Goal: Book appointment/travel/reservation

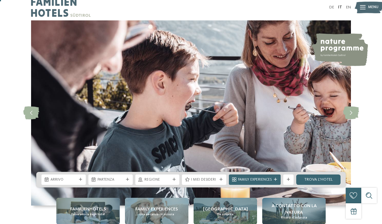
click at [347, 119] on icon at bounding box center [351, 112] width 16 height 13
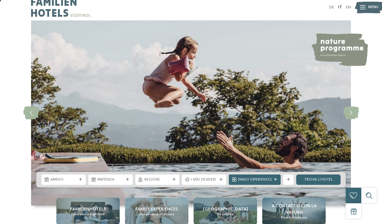
click at [352, 119] on icon at bounding box center [351, 112] width 16 height 13
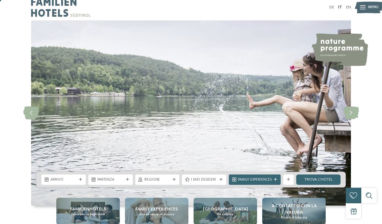
click at [350, 119] on icon at bounding box center [351, 112] width 16 height 13
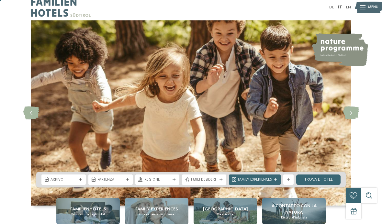
click at [349, 119] on icon at bounding box center [351, 112] width 16 height 13
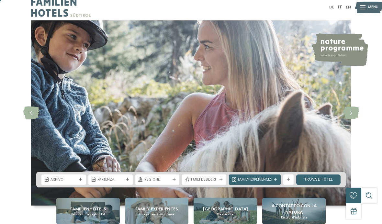
click at [349, 119] on icon at bounding box center [351, 112] width 16 height 13
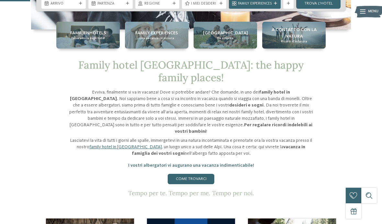
scroll to position [181, 0]
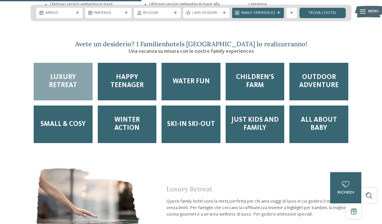
click at [310, 159] on div "Luxury Retreat Questi family hotel sono la meta perfetta per chi ama viaggi di …" at bounding box center [191, 210] width 320 height 105
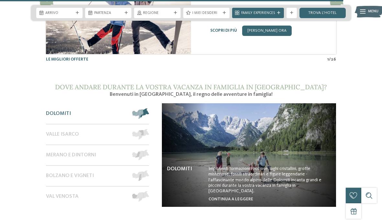
scroll to position [2093, 0]
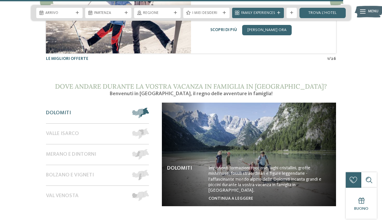
click at [75, 193] on span "Val Venosta" at bounding box center [62, 196] width 33 height 6
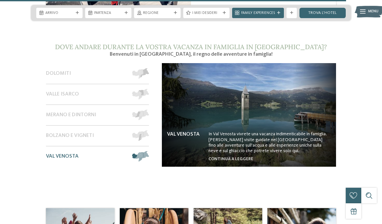
scroll to position [2132, 0]
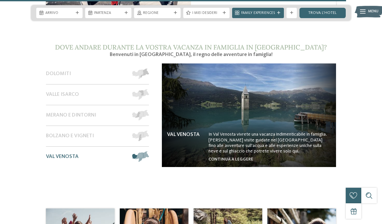
click at [230, 137] on img at bounding box center [249, 114] width 174 height 103
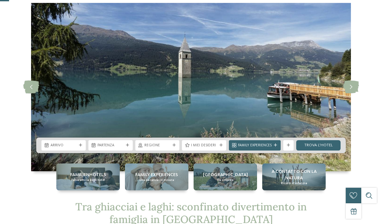
scroll to position [21, 0]
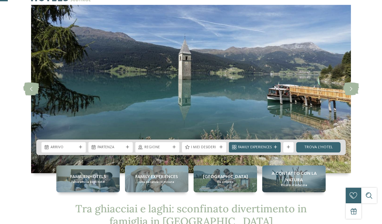
click at [347, 86] on icon at bounding box center [351, 88] width 16 height 13
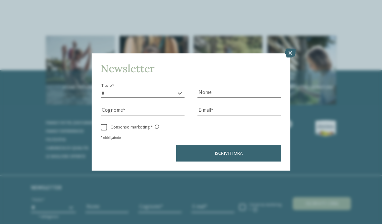
scroll to position [1043, 0]
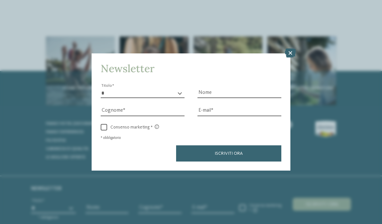
click at [289, 49] on icon at bounding box center [290, 53] width 11 height 9
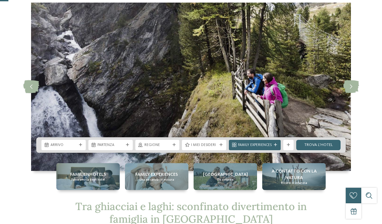
scroll to position [24, 0]
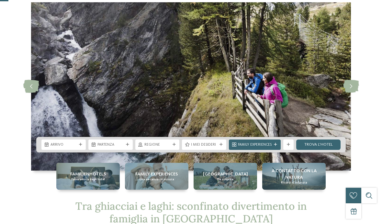
click at [315, 144] on link "trova l’hotel" at bounding box center [318, 144] width 44 height 10
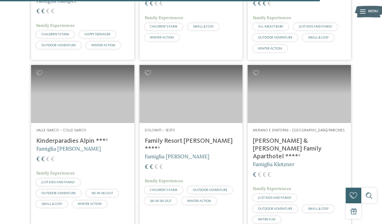
scroll to position [1375, 0]
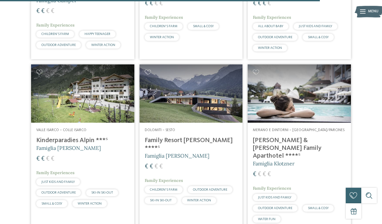
click at [293, 170] on div "€ € € €" at bounding box center [299, 174] width 93 height 9
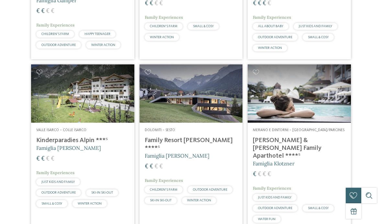
scroll to position [0, 0]
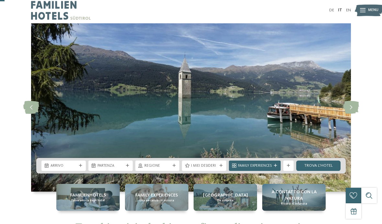
scroll to position [33, 0]
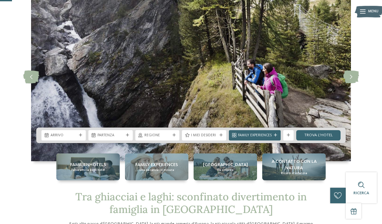
click at [159, 138] on span "Regione" at bounding box center [157, 135] width 26 height 5
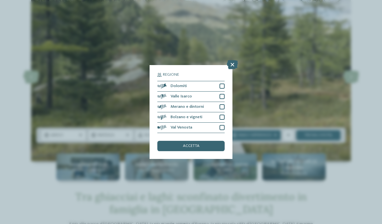
click at [227, 60] on icon at bounding box center [232, 64] width 11 height 9
